Goal: Information Seeking & Learning: Find specific fact

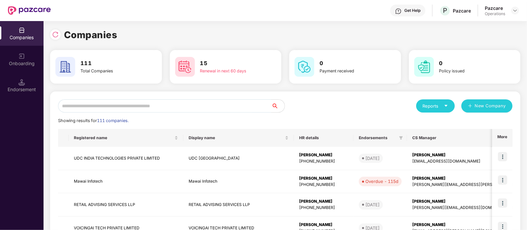
click at [144, 100] on input "text" at bounding box center [164, 106] width 213 height 13
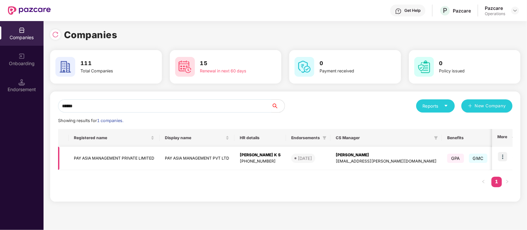
type input "******"
click at [137, 153] on td "PAY ASIA MANAGEMENT PRIVATE LIMITED" at bounding box center [114, 158] width 91 height 23
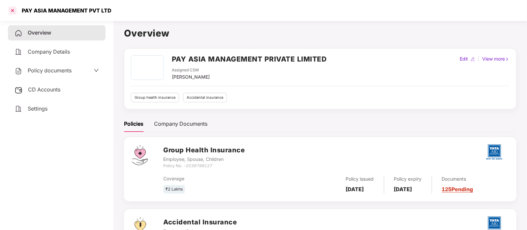
click at [12, 14] on div at bounding box center [12, 10] width 11 height 11
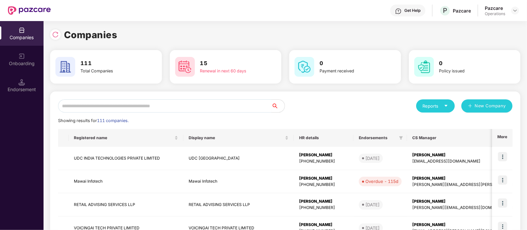
click at [104, 103] on input "text" at bounding box center [164, 106] width 213 height 13
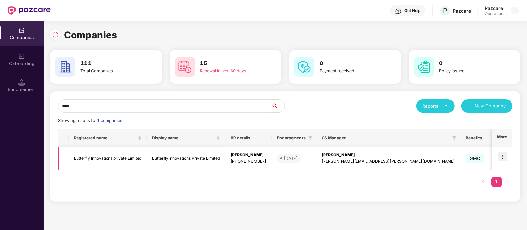
type input "****"
click at [125, 158] on td "Butterfly Innovations private Limited" at bounding box center [108, 158] width 78 height 23
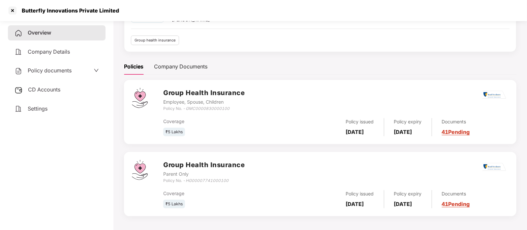
scroll to position [58, 0]
click at [62, 69] on span "Policy documents" at bounding box center [50, 70] width 44 height 7
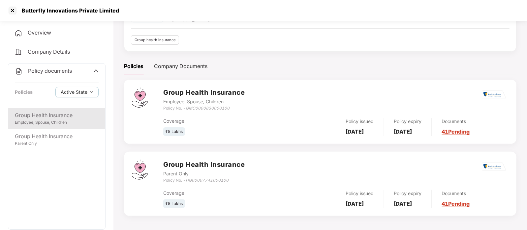
click at [64, 117] on div "Group Health Insurance" at bounding box center [57, 115] width 84 height 8
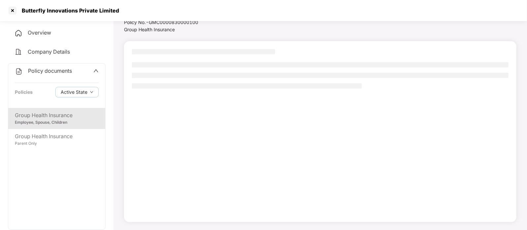
scroll to position [25, 0]
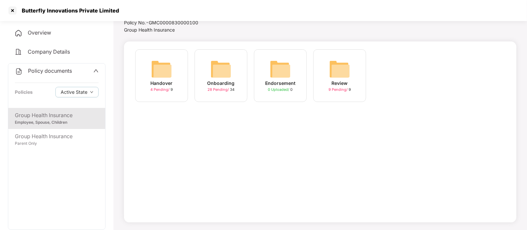
click at [214, 66] on img at bounding box center [220, 69] width 21 height 21
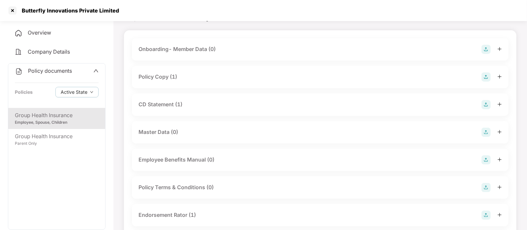
scroll to position [23, 0]
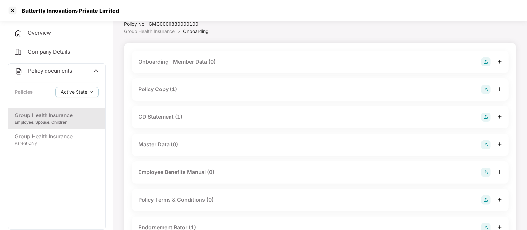
click at [218, 91] on div "Policy Copy (1)" at bounding box center [319, 89] width 363 height 9
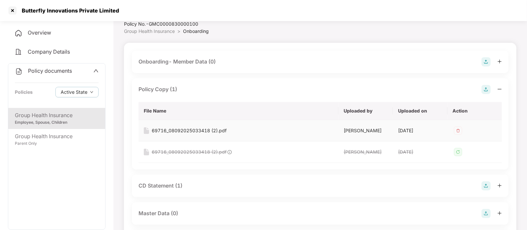
click at [211, 130] on div "69716_08092025033418 (2).pdf" at bounding box center [189, 130] width 75 height 7
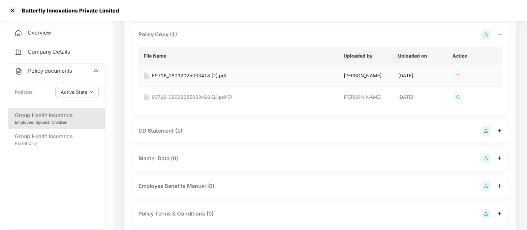
scroll to position [80, 0]
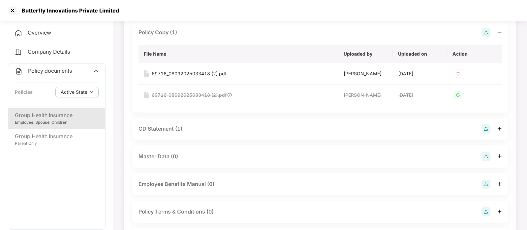
click at [210, 128] on div "CD Statement (1)" at bounding box center [319, 129] width 363 height 9
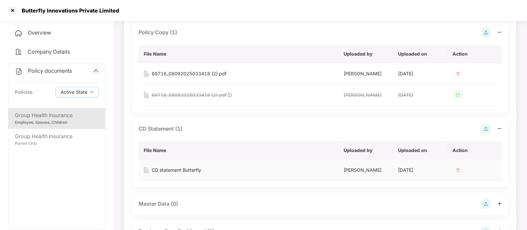
click at [204, 168] on div "CD statement Butterfly" at bounding box center [238, 170] width 189 height 7
click at [196, 170] on div "CD statement Butterfly" at bounding box center [176, 170] width 49 height 7
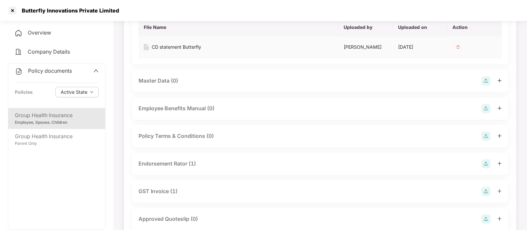
scroll to position [204, 0]
click at [185, 167] on div "Endorsement Rator (1)" at bounding box center [166, 163] width 57 height 8
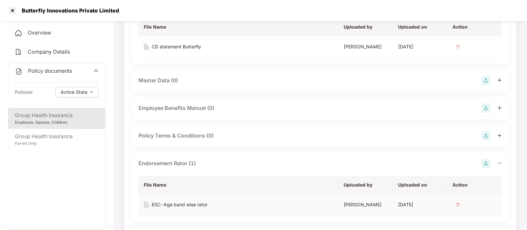
click at [182, 202] on div "ESC-Age band wise rator" at bounding box center [180, 204] width 56 height 7
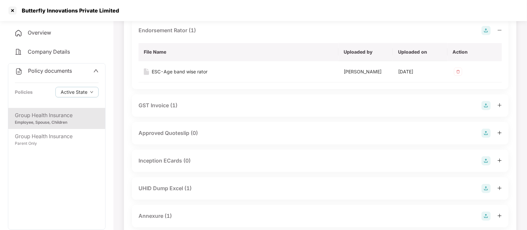
scroll to position [342, 0]
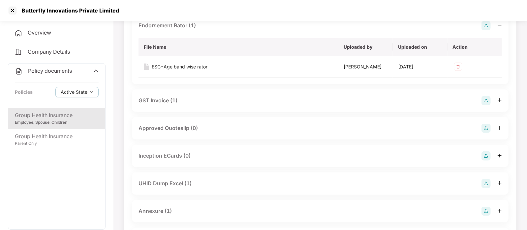
click at [170, 187] on div "UHID Dump Excel (1)" at bounding box center [164, 184] width 53 height 8
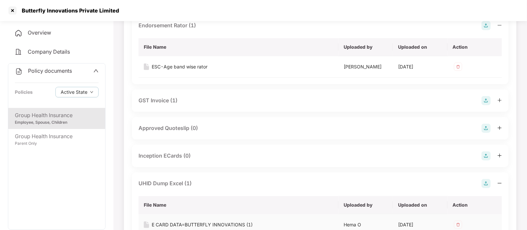
click at [171, 222] on div "E CARD DATA=BUTTERFLY INNOVATIONS (1)" at bounding box center [202, 224] width 101 height 7
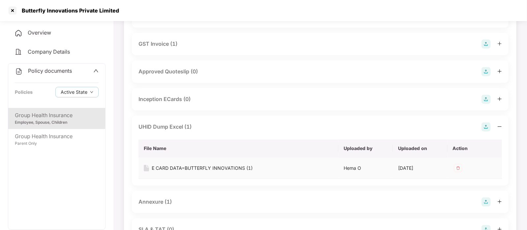
scroll to position [418, 0]
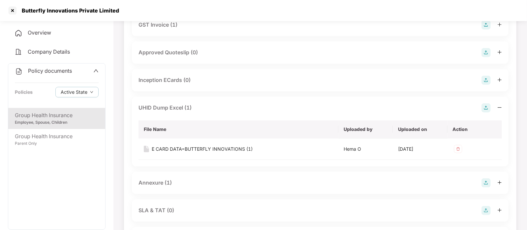
click at [192, 181] on div "Annexure (1)" at bounding box center [319, 183] width 363 height 9
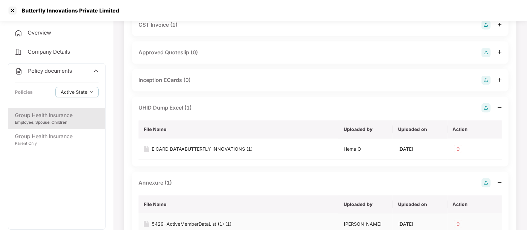
click at [180, 222] on div "5429-ActiveMemberDataList (1) (1)" at bounding box center [192, 224] width 80 height 7
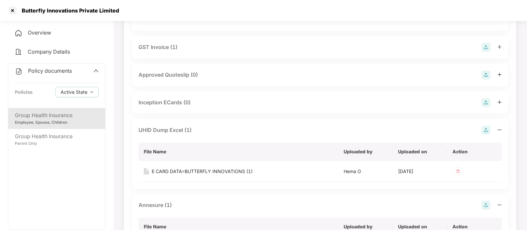
scroll to position [396, 0]
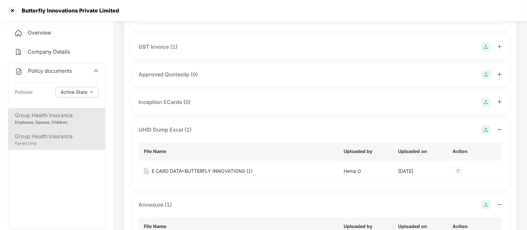
click at [64, 132] on div "Group Health Insurance" at bounding box center [57, 136] width 84 height 8
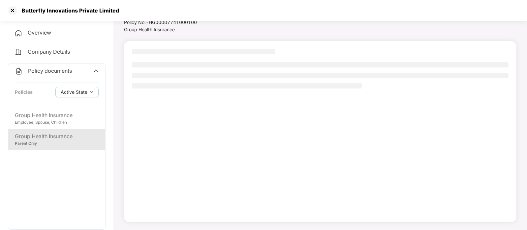
scroll to position [25, 0]
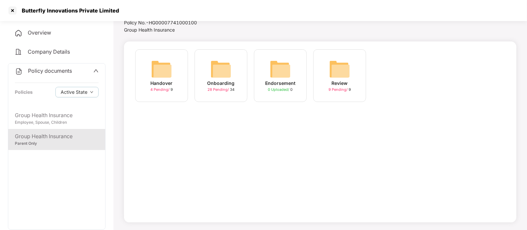
click at [216, 61] on img at bounding box center [220, 69] width 21 height 21
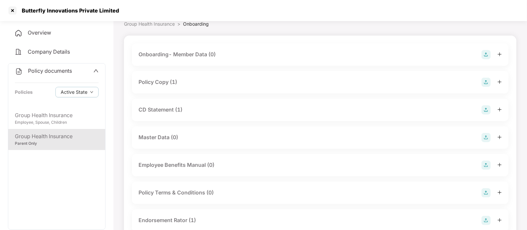
scroll to position [25, 0]
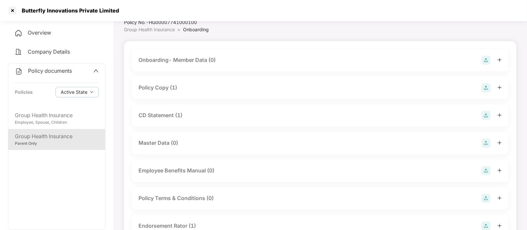
click at [212, 92] on div "Policy Copy (1)" at bounding box center [319, 87] width 363 height 9
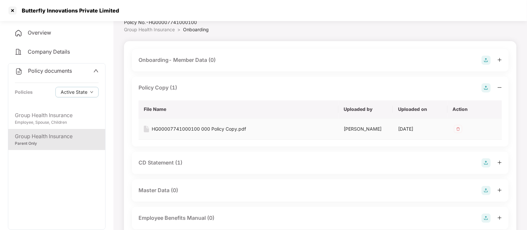
click at [206, 129] on div "HG00007741000100 000 Policy Copy.pdf" at bounding box center [199, 129] width 94 height 7
click at [205, 161] on div "CD Statement (1)" at bounding box center [319, 162] width 363 height 9
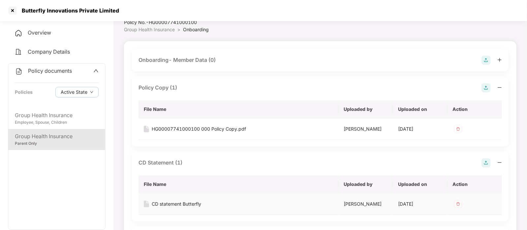
click at [194, 203] on div "CD statement Butterfly" at bounding box center [176, 204] width 49 height 7
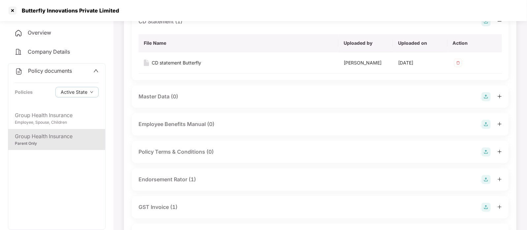
scroll to position [168, 0]
click at [191, 175] on div "Endorsement Rator (1)" at bounding box center [166, 178] width 57 height 8
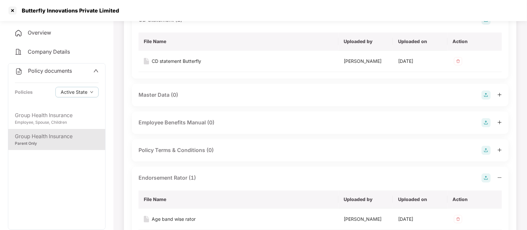
scroll to position [201, 0]
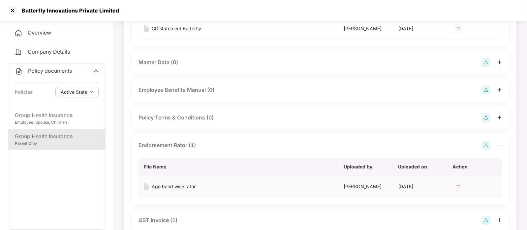
click at [188, 185] on div "Age band wise rator" at bounding box center [174, 186] width 44 height 7
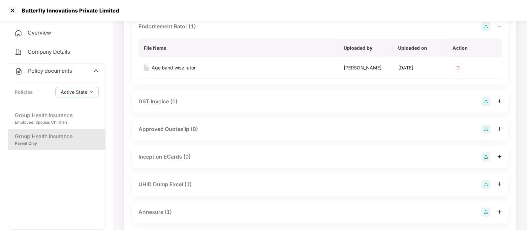
scroll to position [320, 0]
click at [194, 182] on div "UHID Dump Excel (1)" at bounding box center [319, 184] width 363 height 9
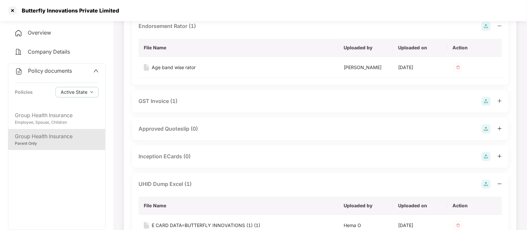
click at [194, 182] on div "UHID Dump Excel (1)" at bounding box center [319, 184] width 363 height 9
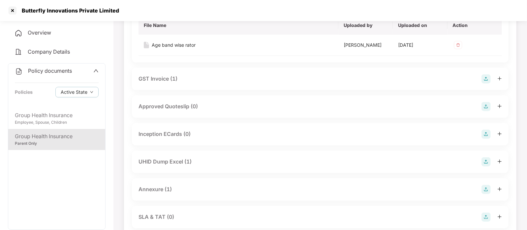
scroll to position [343, 0]
click at [194, 182] on div "Annexure (1)" at bounding box center [320, 189] width 376 height 22
click at [185, 164] on div "UHID Dump Excel (1)" at bounding box center [164, 161] width 53 height 8
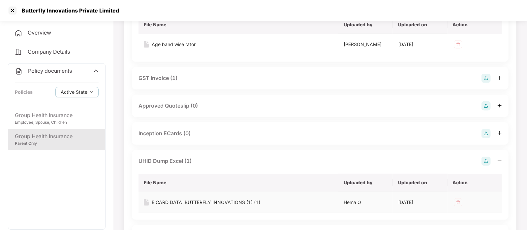
click at [191, 203] on div "E CARD DATA=BUTTERFLY INNOVATIONS (1) (1)" at bounding box center [206, 202] width 108 height 7
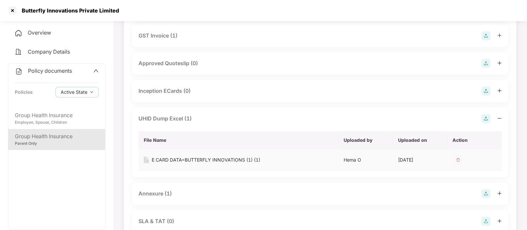
scroll to position [391, 0]
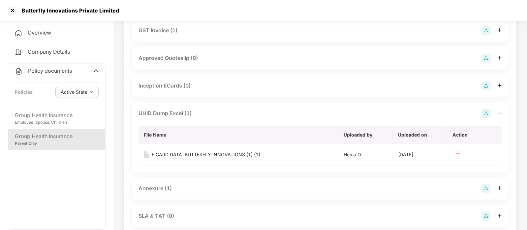
click at [171, 187] on div "Annexure (1)" at bounding box center [154, 189] width 33 height 8
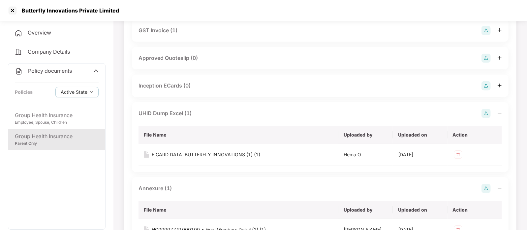
scroll to position [423, 0]
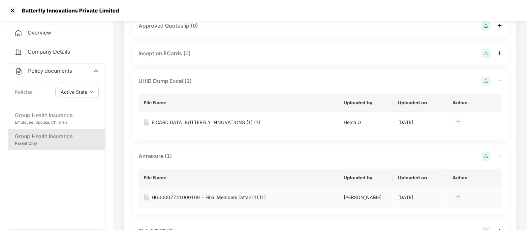
click at [184, 198] on div "HG00007741000100 - Final Members Detail (1) (1)" at bounding box center [209, 197] width 114 height 7
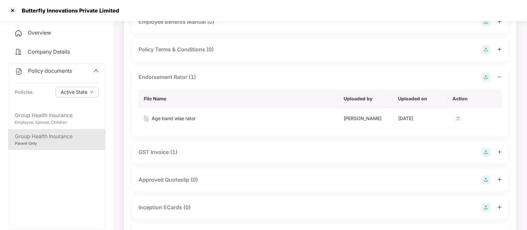
scroll to position [269, 0]
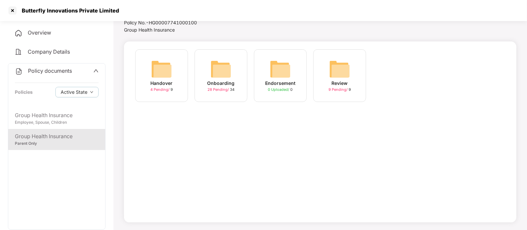
click at [36, 36] on span "Overview" at bounding box center [39, 32] width 23 height 7
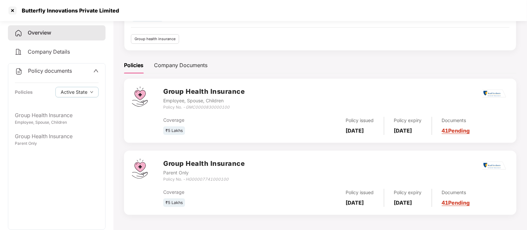
scroll to position [0, 0]
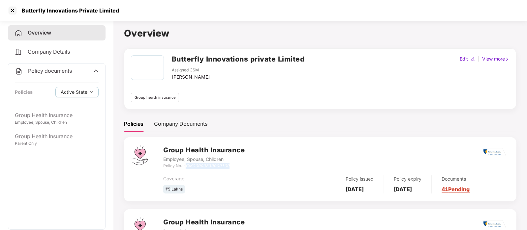
drag, startPoint x: 231, startPoint y: 164, endPoint x: 187, endPoint y: 165, distance: 43.5
click at [187, 165] on div "Policy No. - GMC0000830000100" at bounding box center [203, 166] width 81 height 6
copy icon "GMC0000830000100"
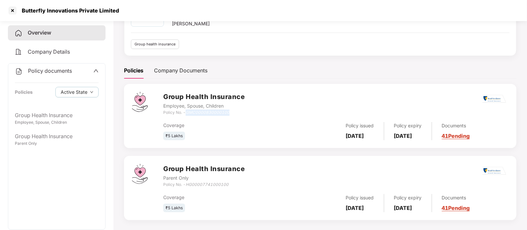
scroll to position [59, 0]
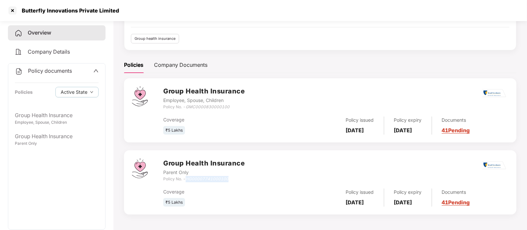
drag, startPoint x: 230, startPoint y: 177, endPoint x: 187, endPoint y: 178, distance: 43.5
click at [187, 178] on div "Policy No. - HG00007741000100" at bounding box center [203, 179] width 81 height 6
copy icon "HG00007741000100"
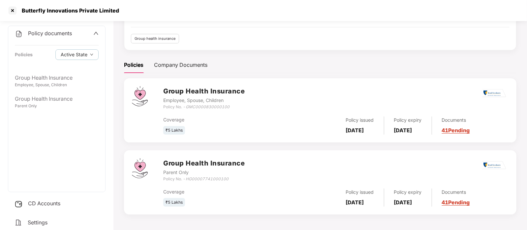
click at [38, 221] on span "Settings" at bounding box center [38, 222] width 20 height 7
